Goal: Navigation & Orientation: Find specific page/section

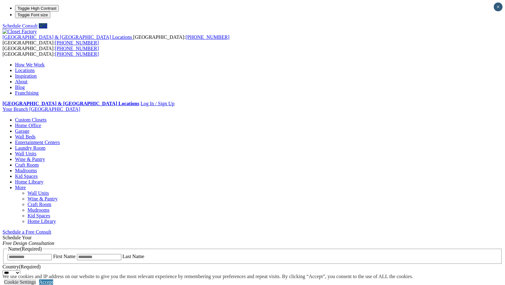
click at [60, 140] on link "Entertainment Centers" at bounding box center [37, 142] width 45 height 5
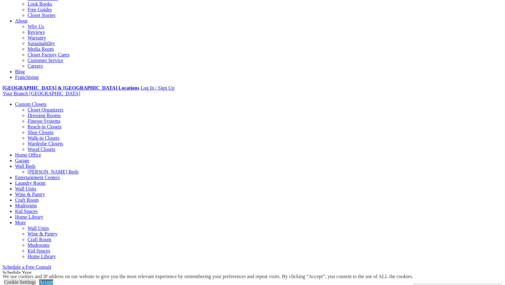
scroll to position [188, 0]
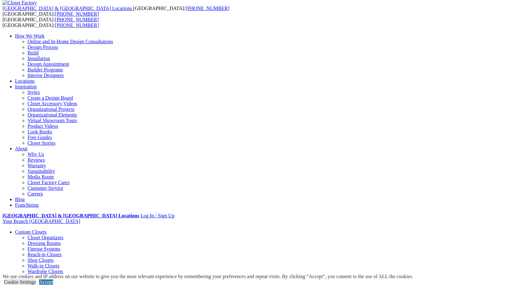
scroll to position [0, 0]
